Goal: Transaction & Acquisition: Download file/media

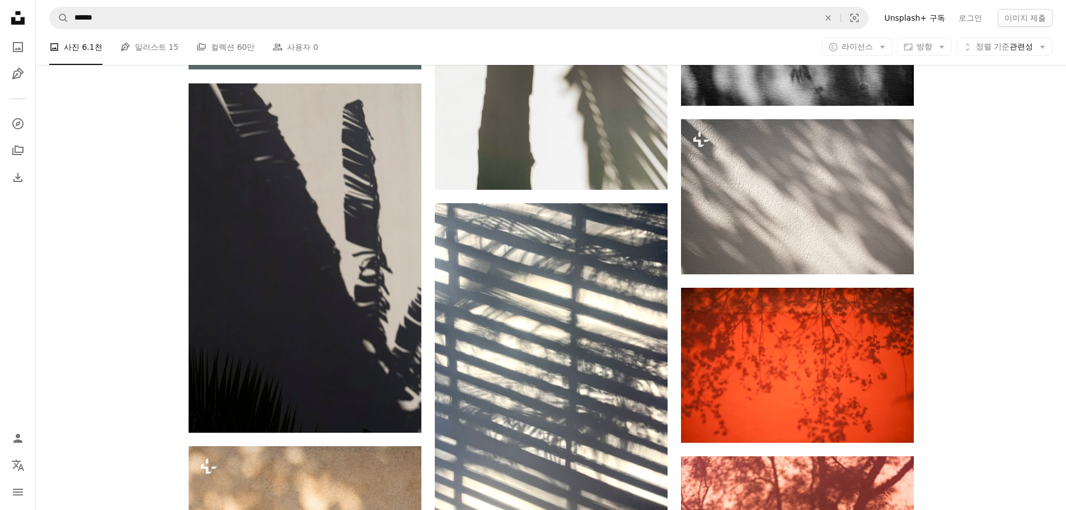
scroll to position [3021, 0]
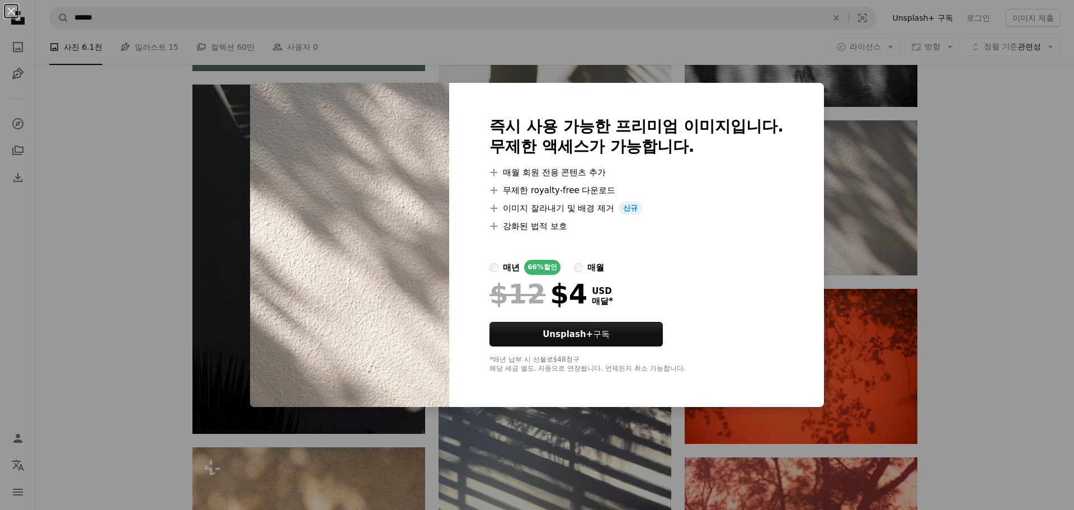
click at [939, 281] on div "An X shape 즉시 사용 가능한 프리미엄 이미지입니다. 무제한 액세스가 가능합니다. A plus sign 매월 회원 전용 콘텐츠 추가 A…" at bounding box center [537, 255] width 1074 height 510
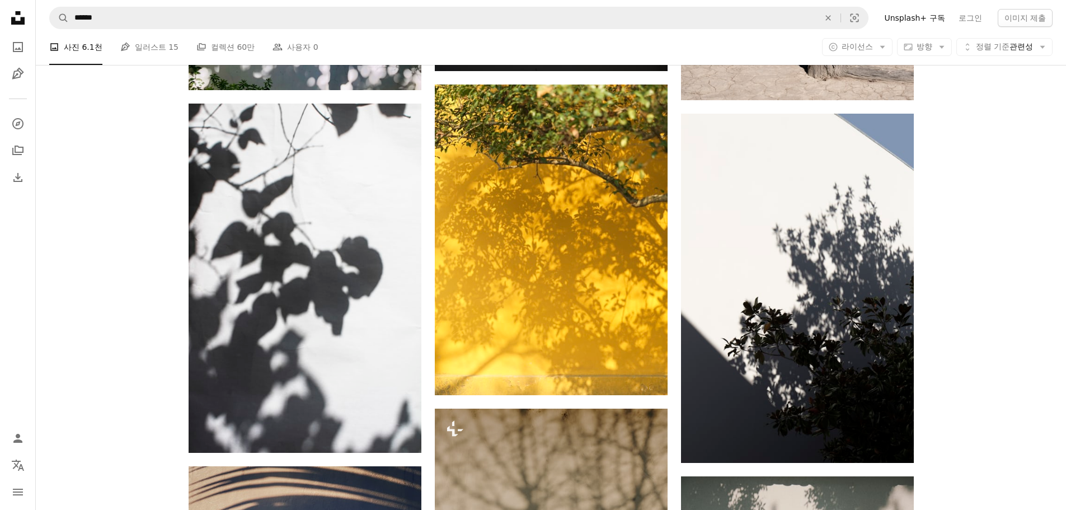
scroll to position [1958, 0]
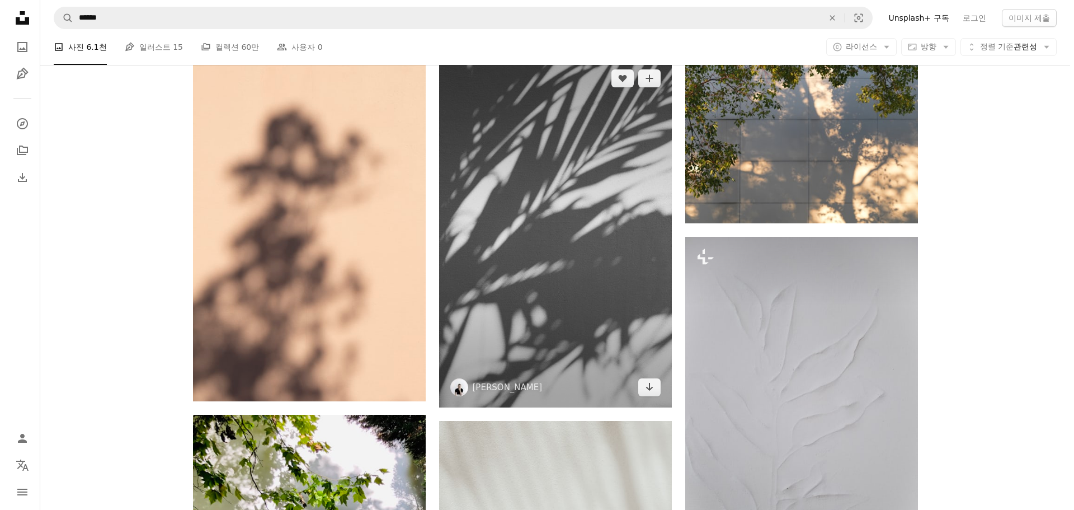
scroll to position [1231, 0]
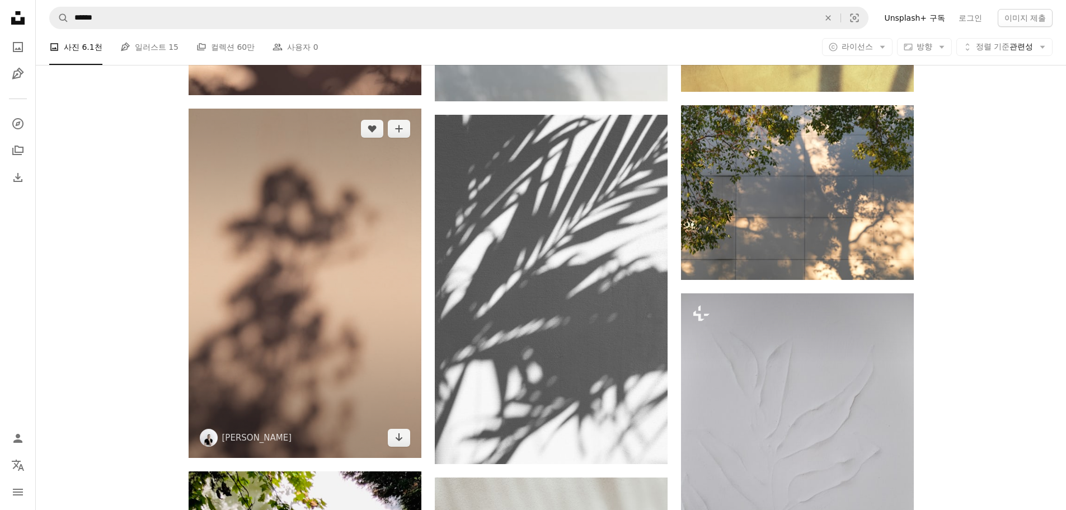
click at [331, 310] on img at bounding box center [305, 283] width 233 height 349
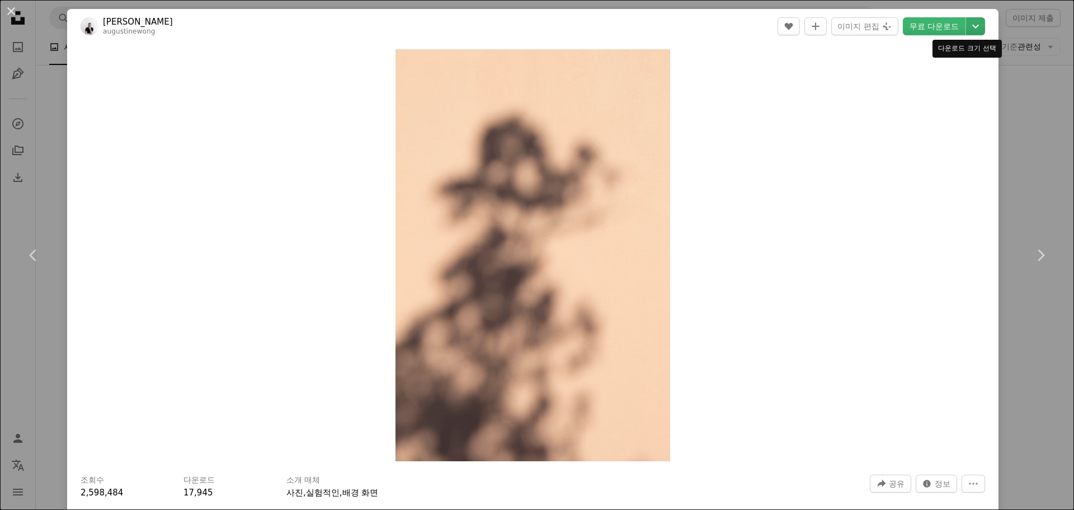
click at [972, 26] on icon "다운로드 크기 선택" at bounding box center [975, 27] width 7 height 4
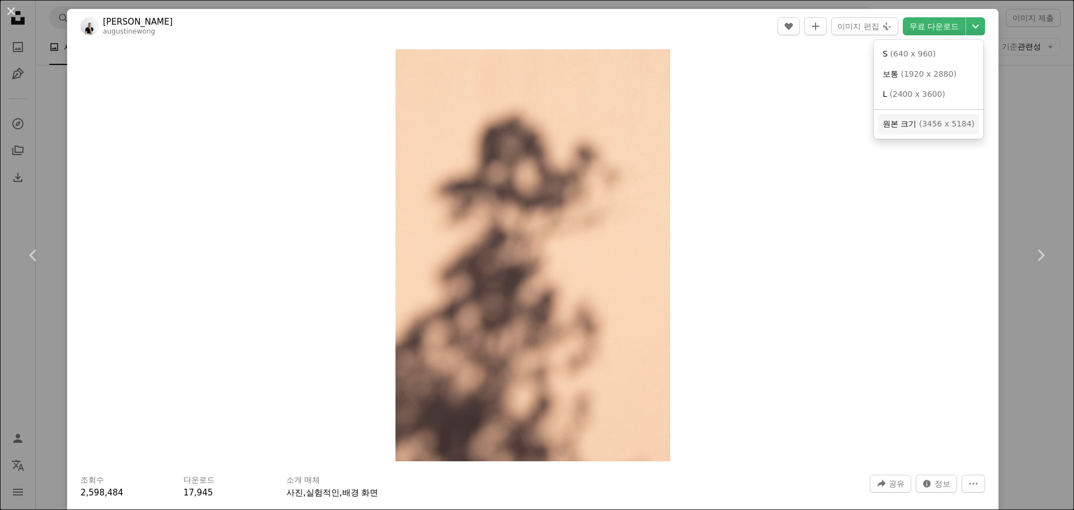
click at [906, 124] on span "원본 크기" at bounding box center [900, 123] width 34 height 9
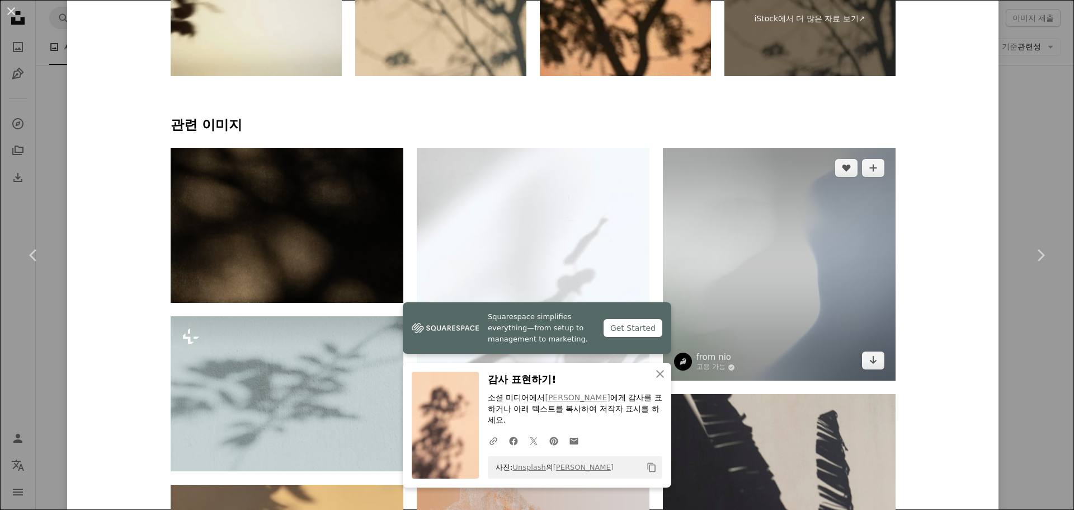
scroll to position [727, 0]
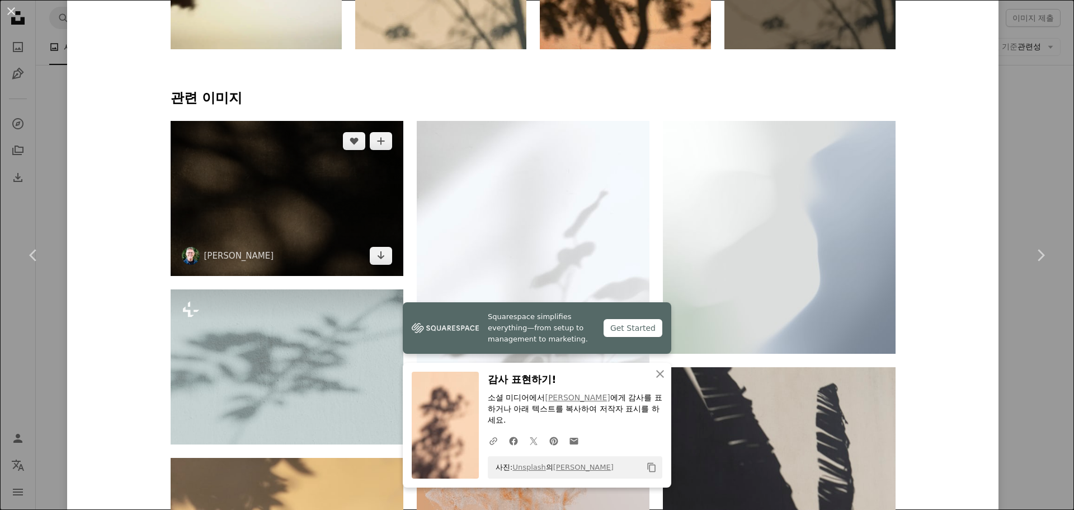
click at [262, 216] on img at bounding box center [287, 198] width 233 height 155
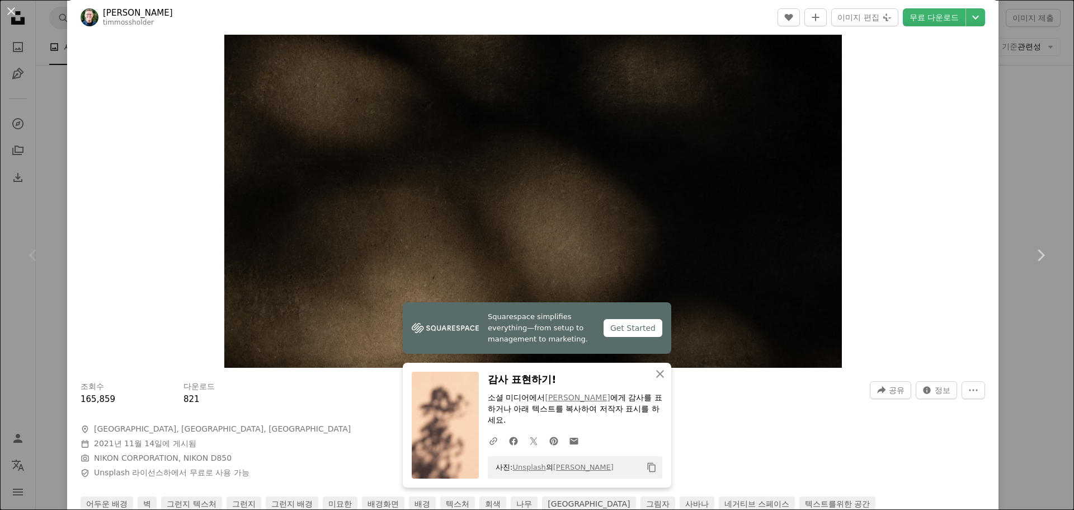
scroll to position [112, 0]
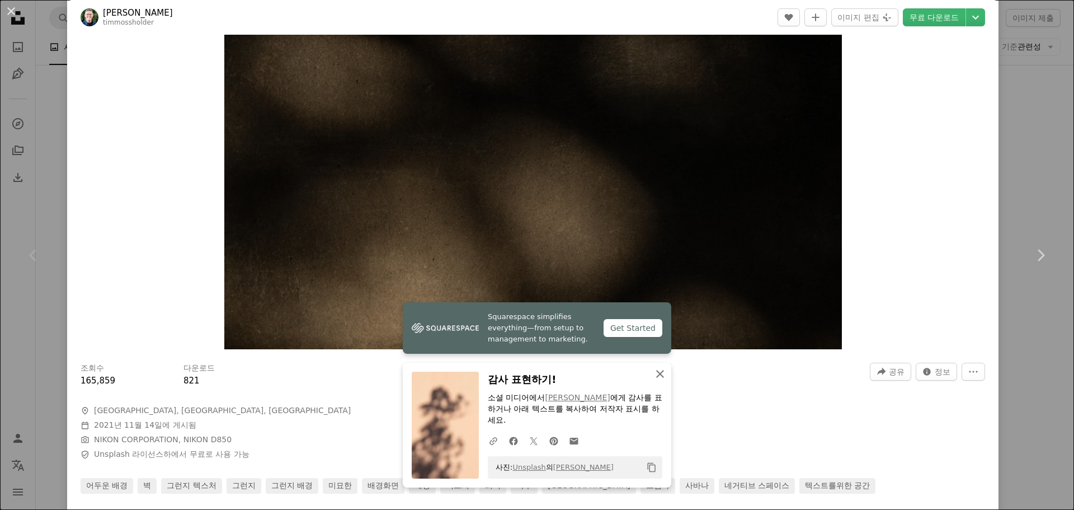
click at [657, 371] on icon "An X shape" at bounding box center [659, 373] width 13 height 13
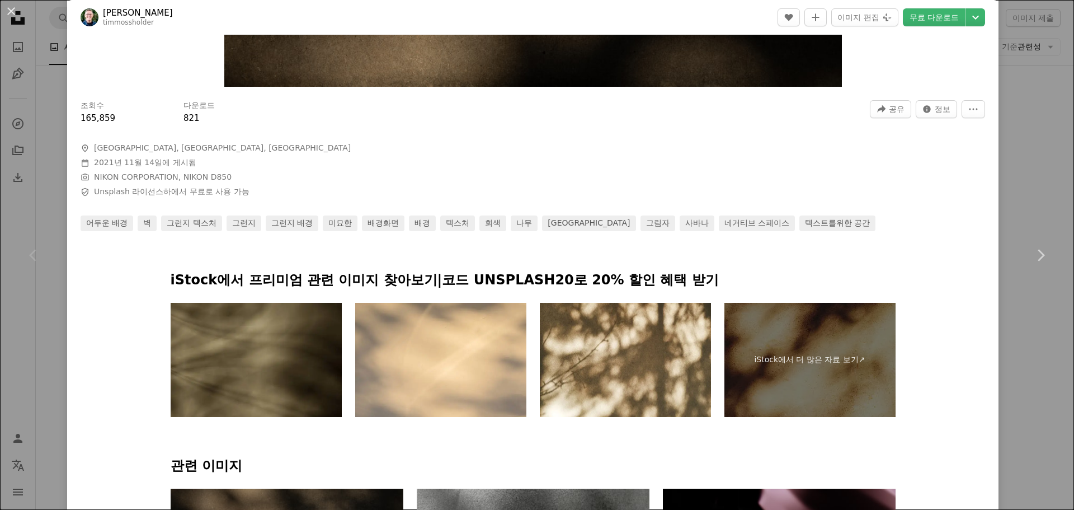
scroll to position [336, 0]
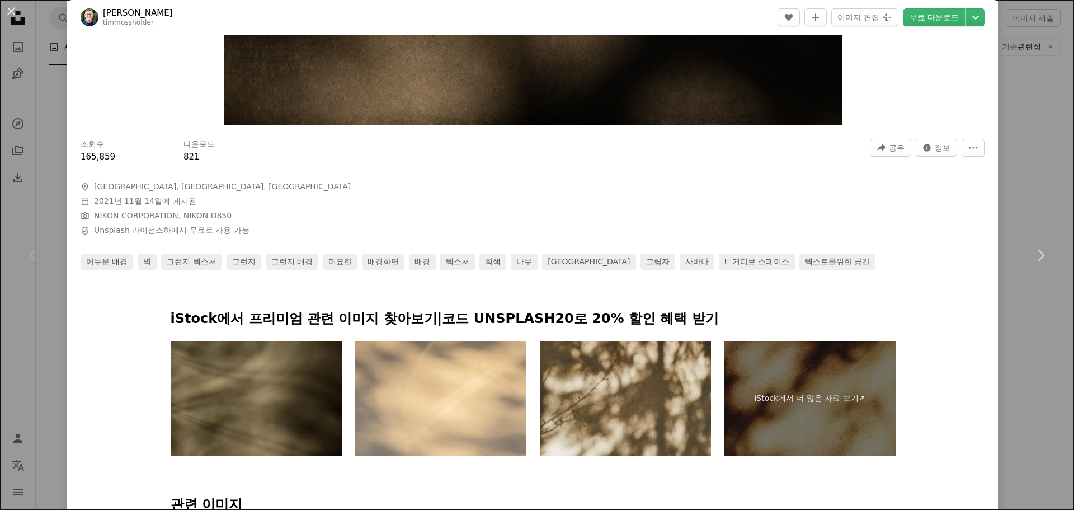
click at [619, 387] on img at bounding box center [625, 398] width 171 height 114
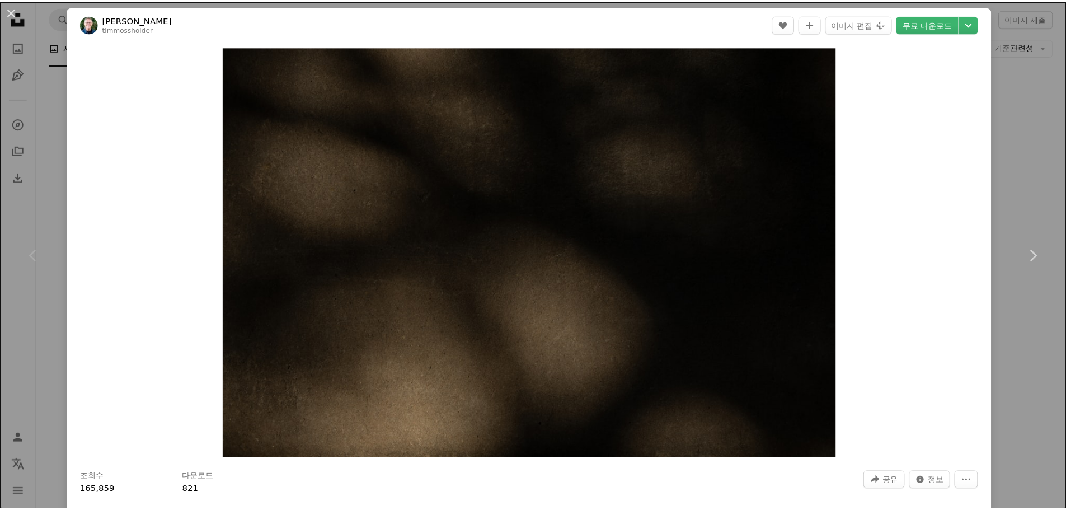
scroll to position [0, 0]
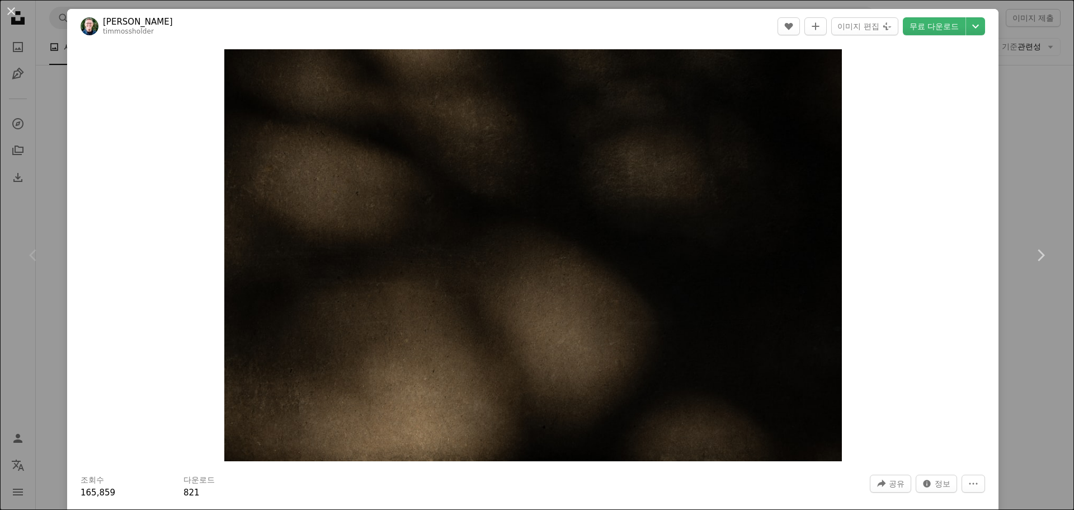
click at [36, 48] on div "An X shape Chevron left Chevron right [PERSON_NAME] timmossholder A heart A plu…" at bounding box center [537, 255] width 1074 height 510
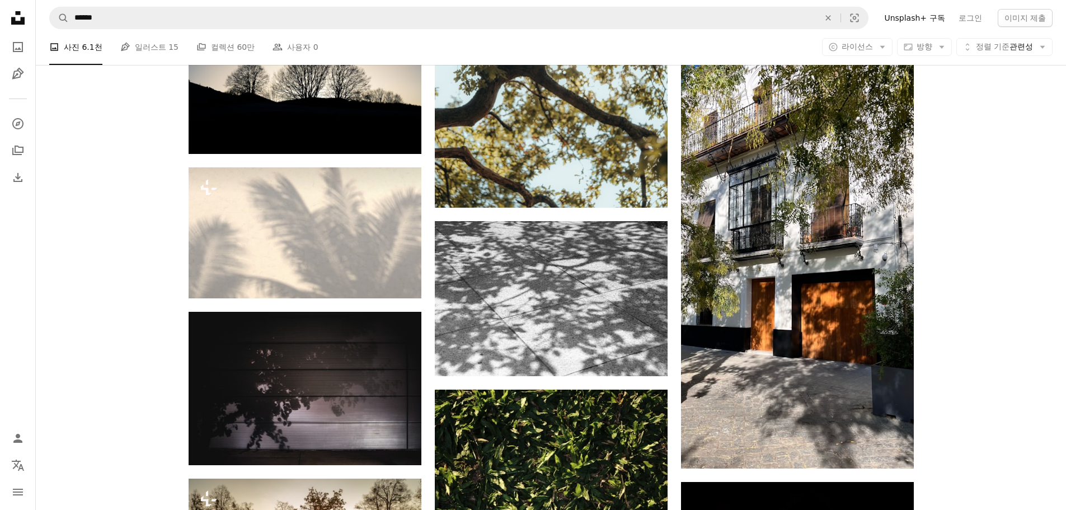
scroll to position [7217, 0]
